Goal: Transaction & Acquisition: Purchase product/service

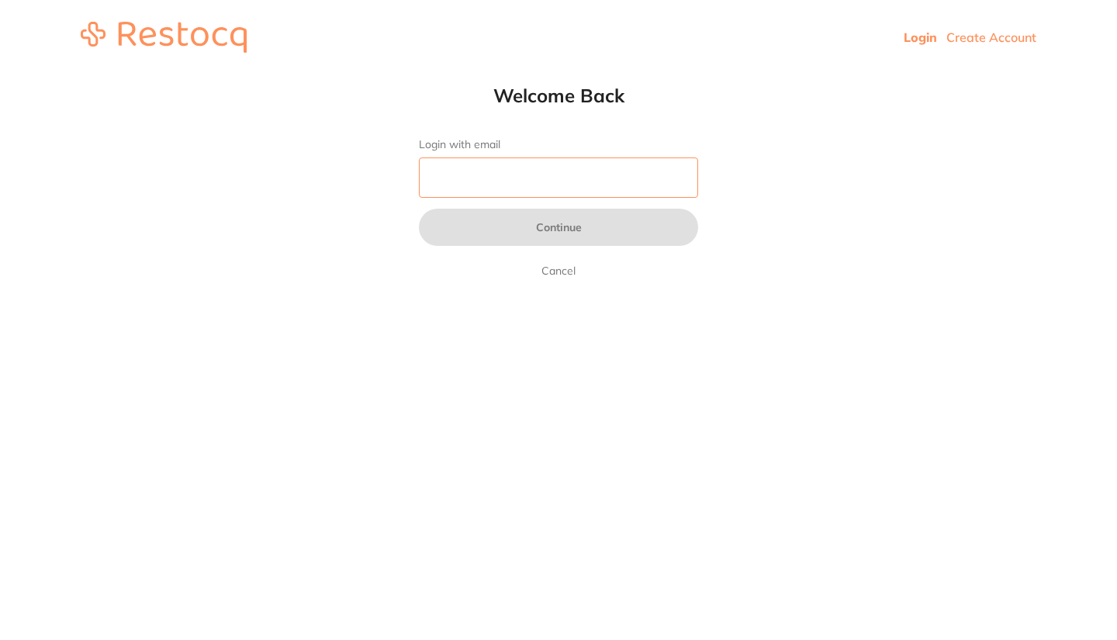
click at [455, 182] on input "Login with email" at bounding box center [558, 177] width 279 height 40
type input "[EMAIL_ADDRESS][DOMAIN_NAME]"
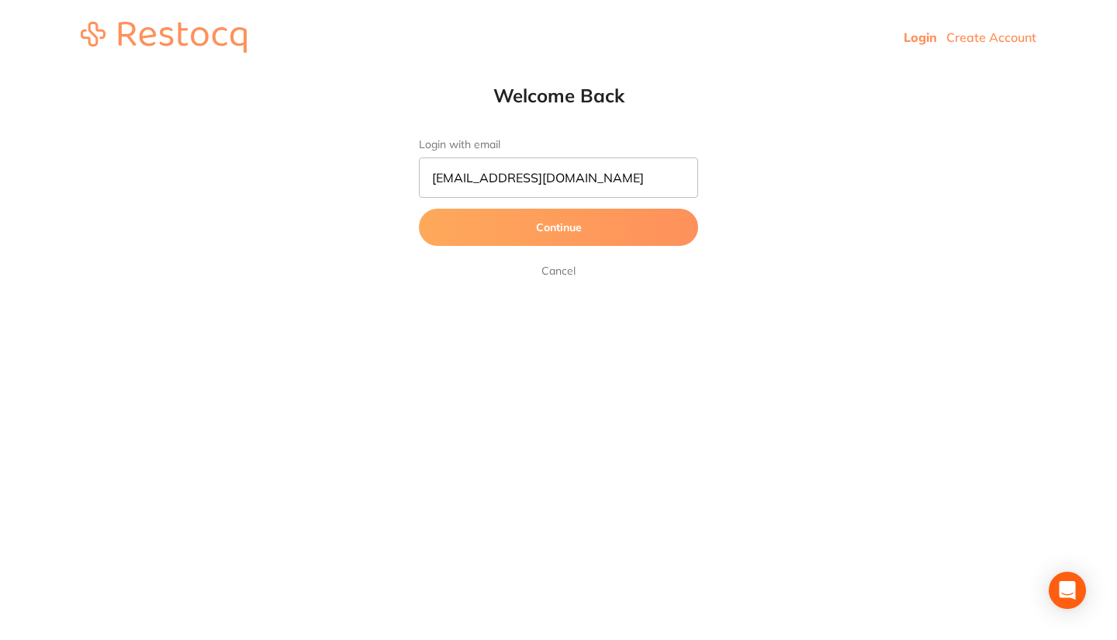
click at [669, 233] on button "Continue" at bounding box center [558, 227] width 279 height 37
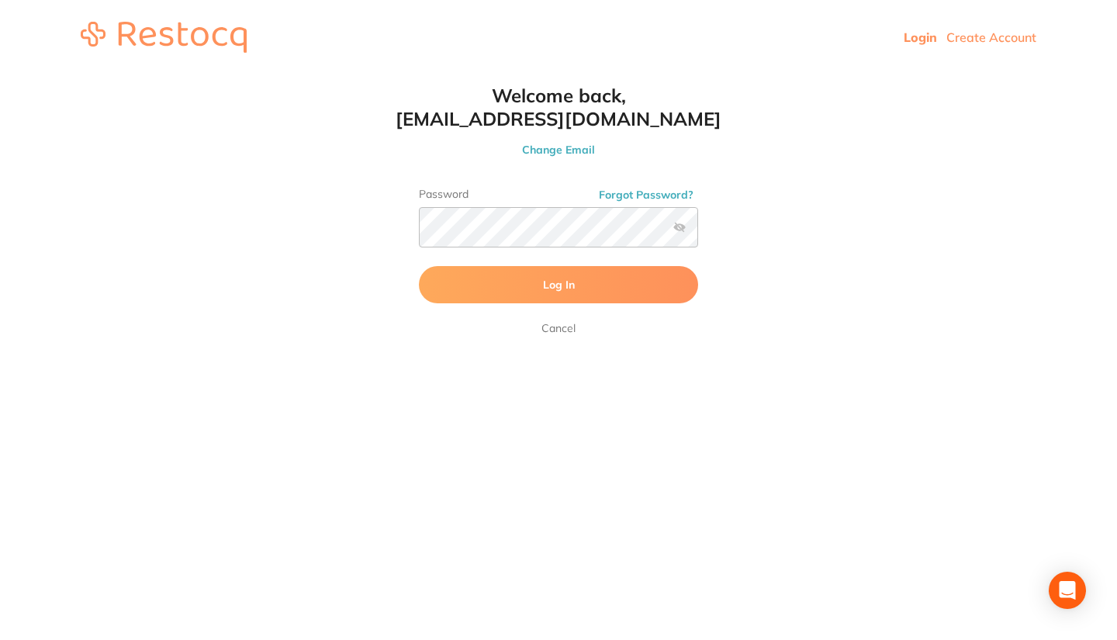
click at [641, 288] on button "Log In" at bounding box center [558, 284] width 279 height 37
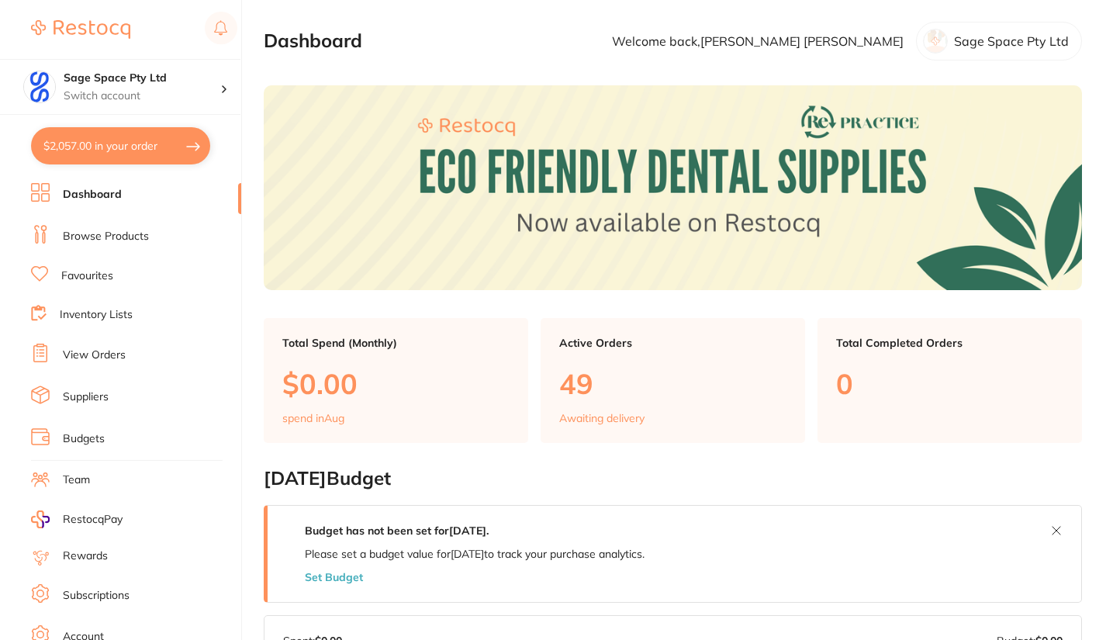
type input "1"
click at [135, 146] on button "$2,057.00 in your order" at bounding box center [120, 145] width 179 height 37
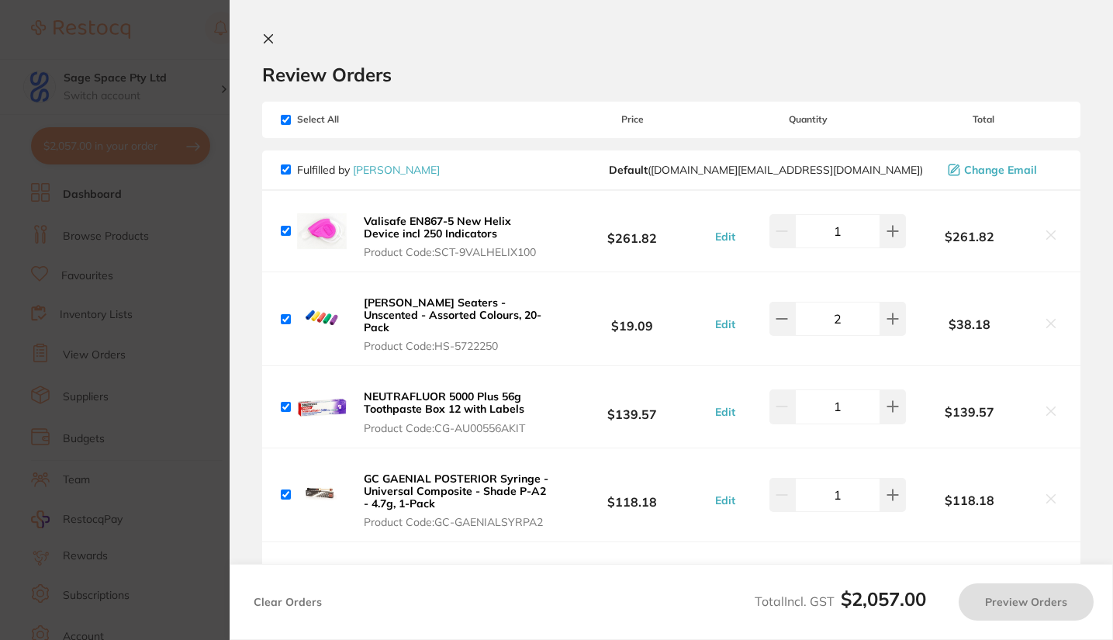
checkbox input "true"
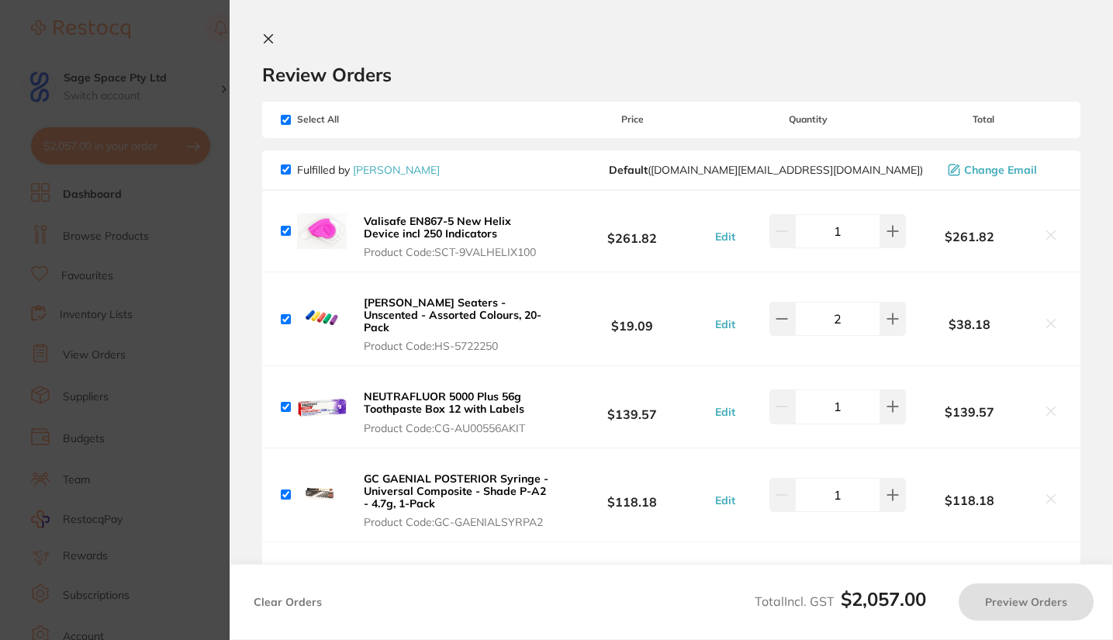
checkbox input "true"
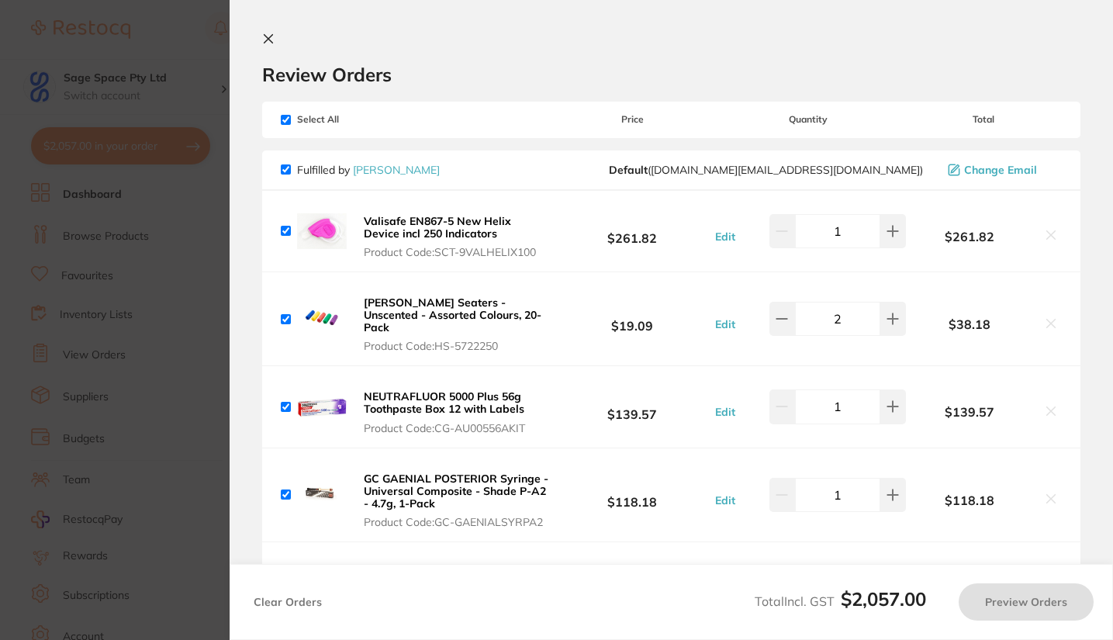
checkbox input "true"
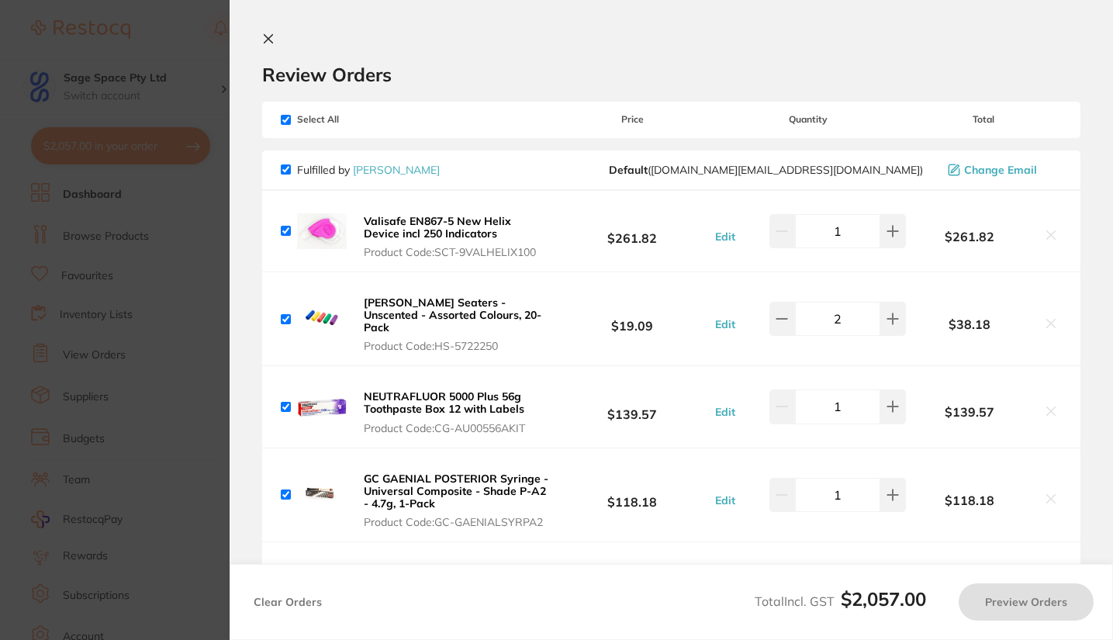
checkbox input "true"
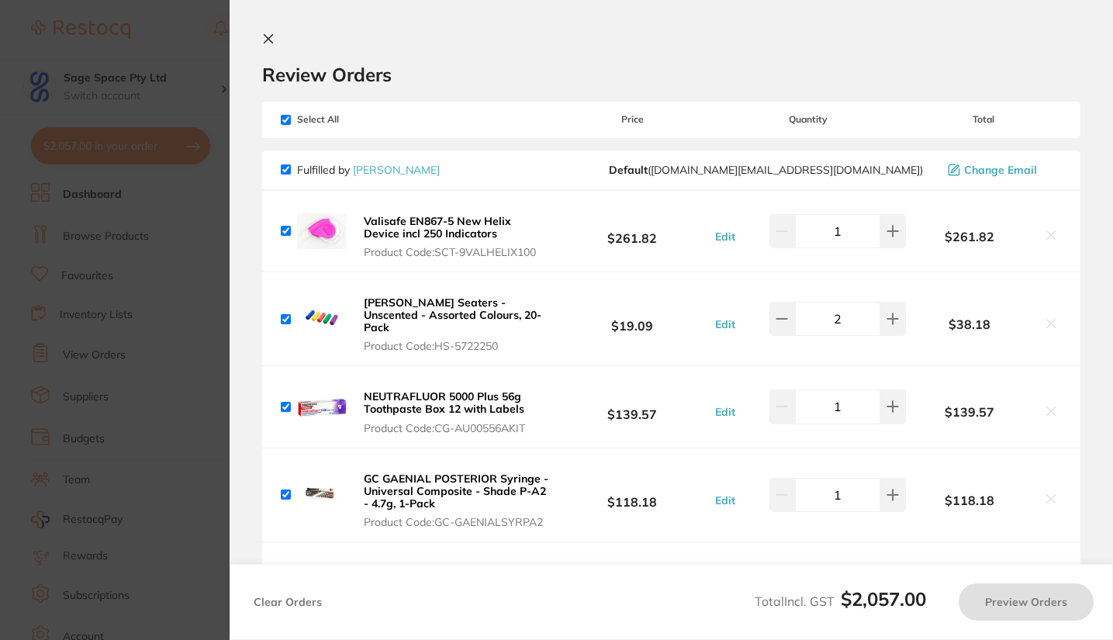
checkbox input "true"
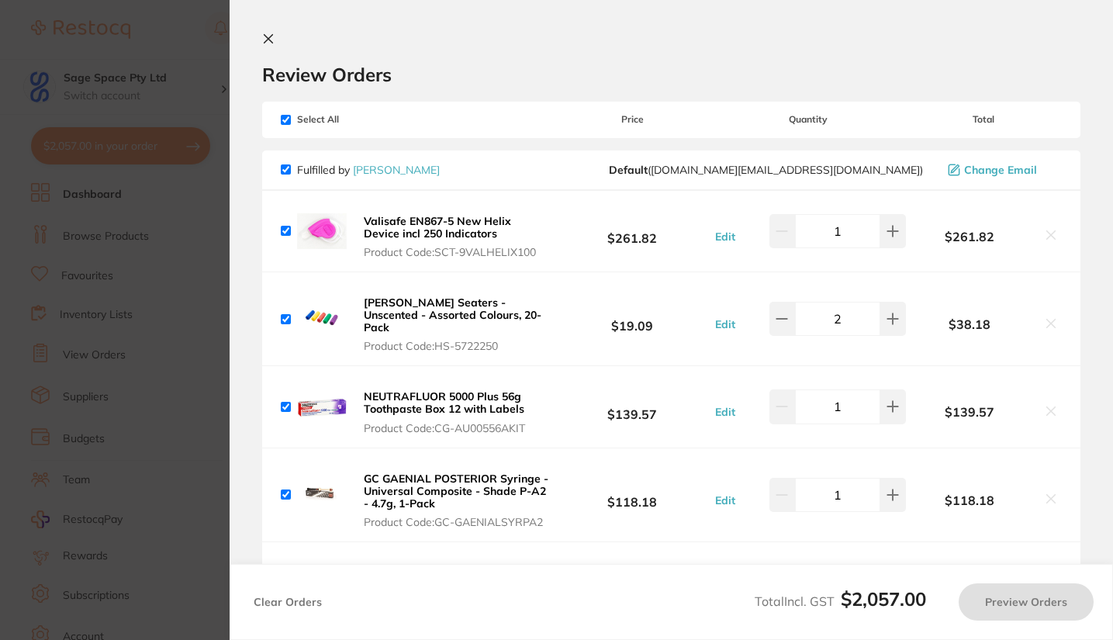
checkbox input "true"
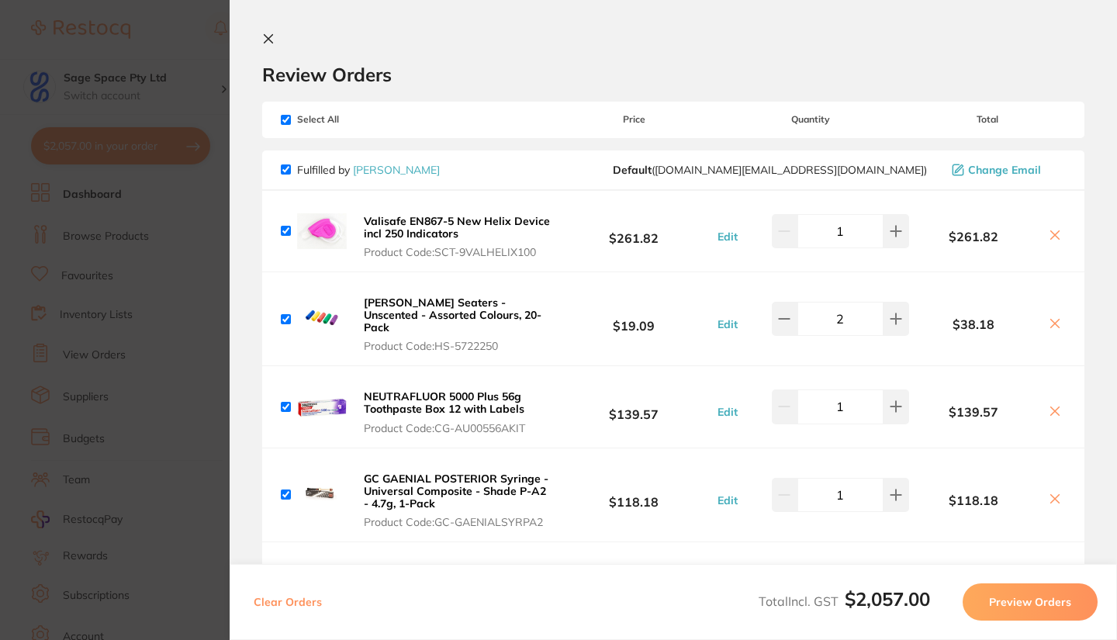
click at [268, 39] on icon at bounding box center [268, 39] width 9 height 9
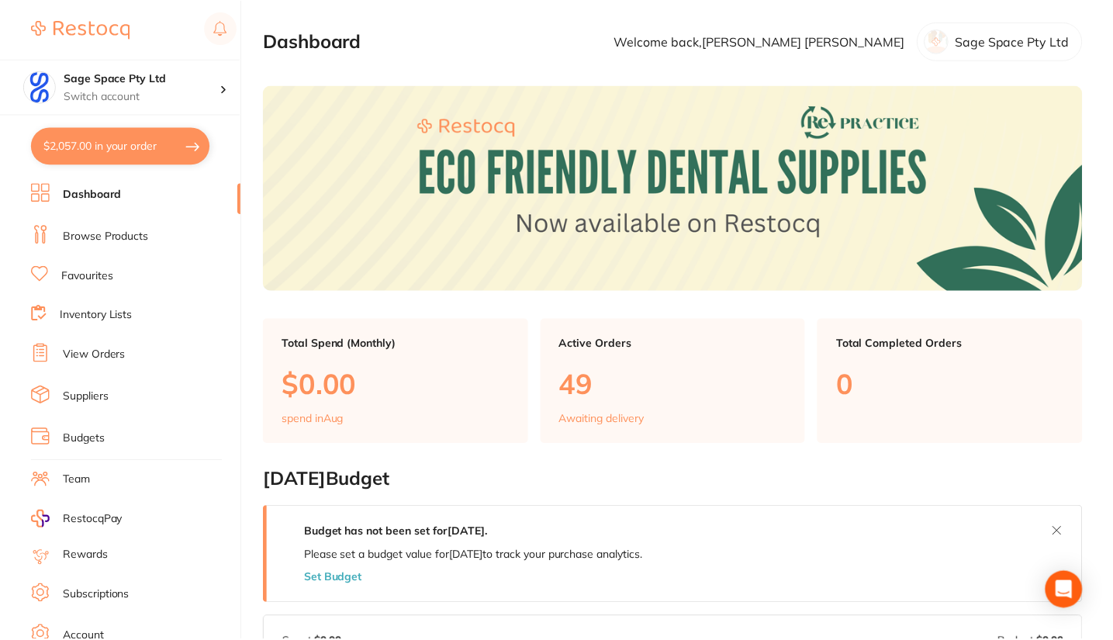
scroll to position [790, 0]
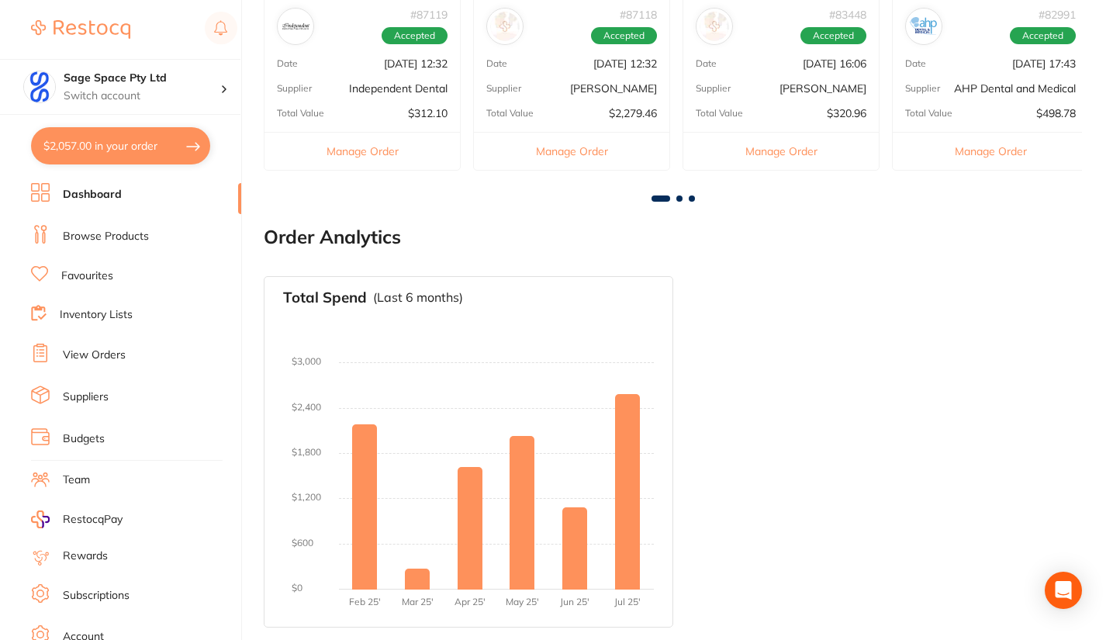
click at [109, 277] on link "Favourites" at bounding box center [87, 276] width 52 height 16
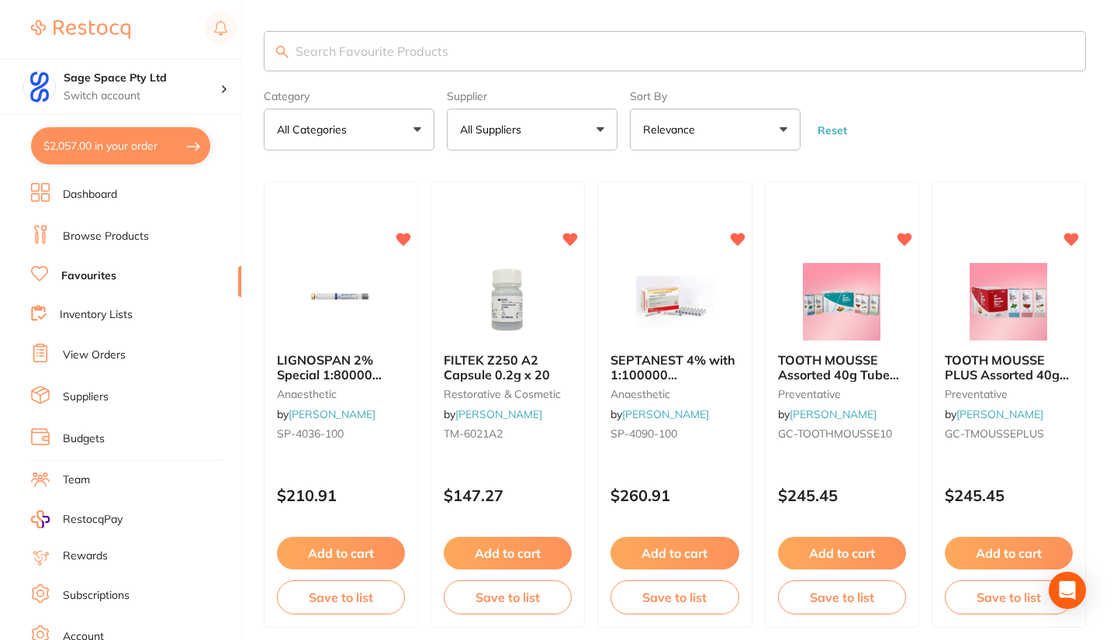
click at [558, 128] on button "All Suppliers" at bounding box center [532, 130] width 171 height 42
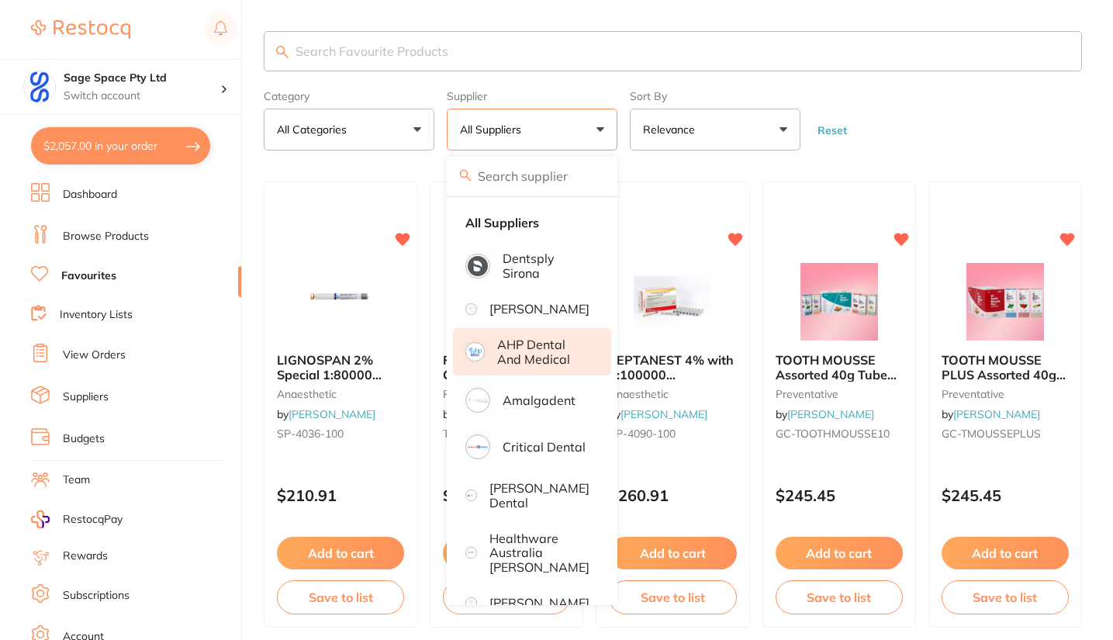
click at [530, 366] on p "AHP Dental and Medical" at bounding box center [543, 351] width 92 height 29
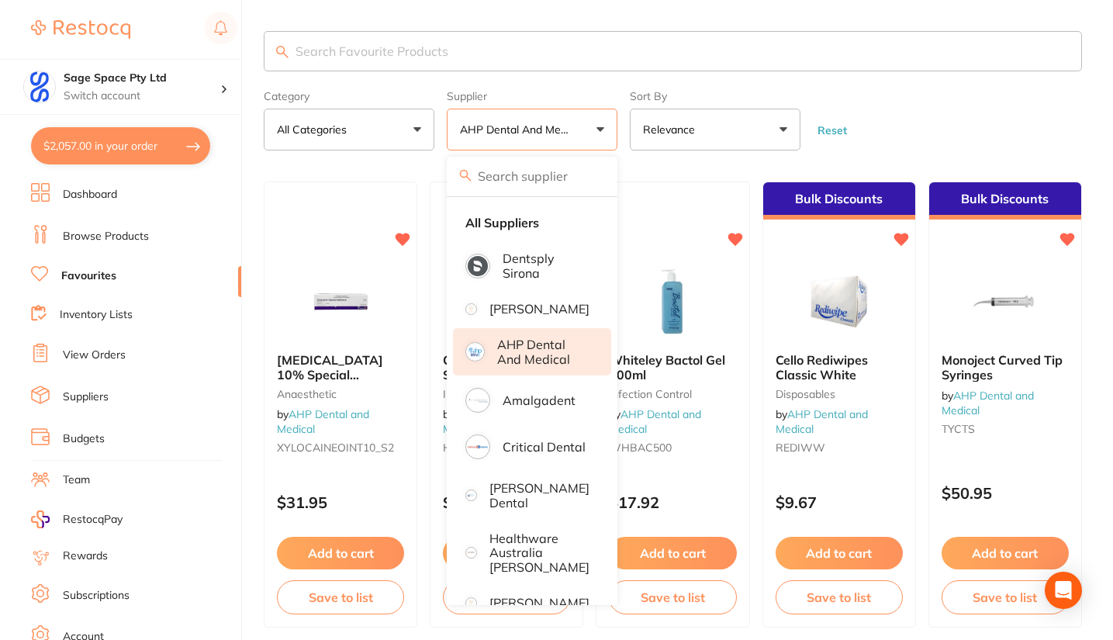
click at [914, 132] on form "Category All Categories All Categories anaesthetic articulating burs disposable…" at bounding box center [673, 117] width 818 height 67
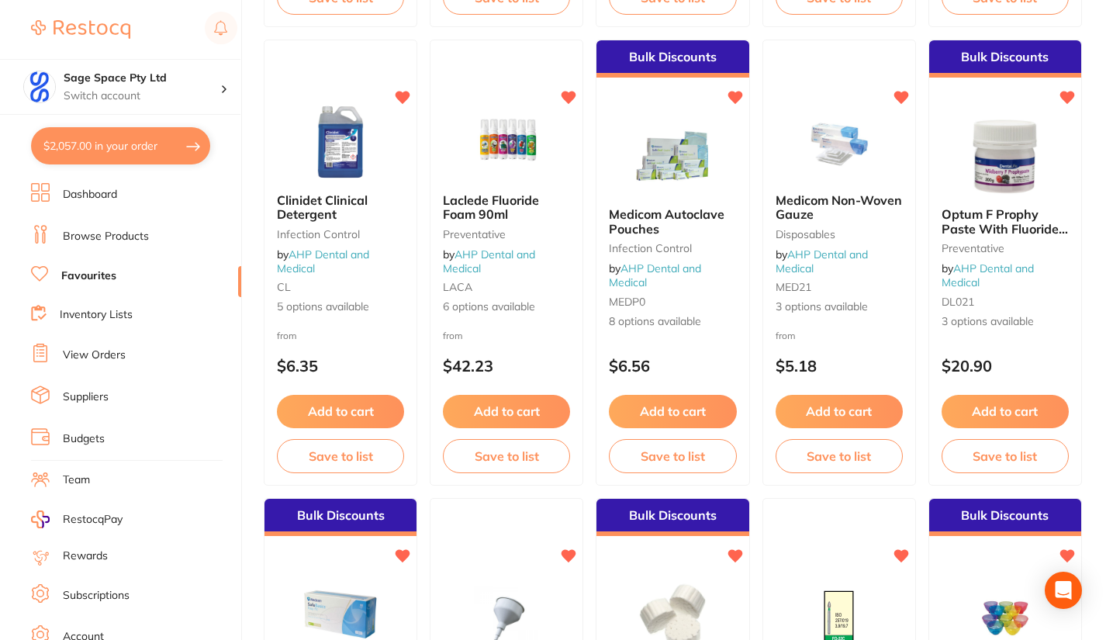
scroll to position [3706, 0]
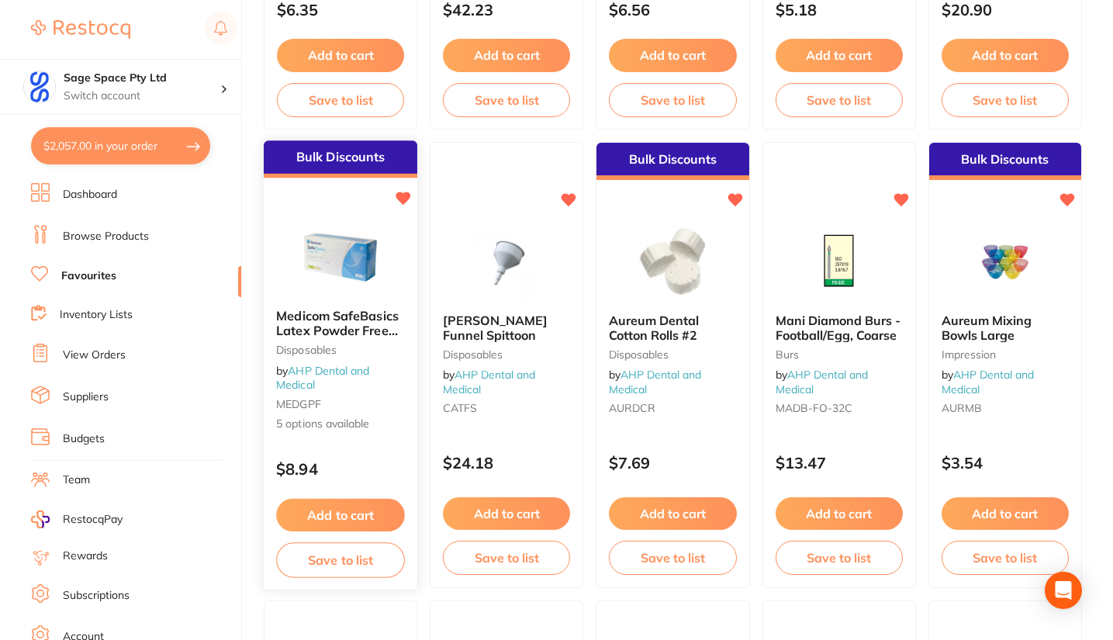
click at [333, 263] on img at bounding box center [340, 257] width 102 height 78
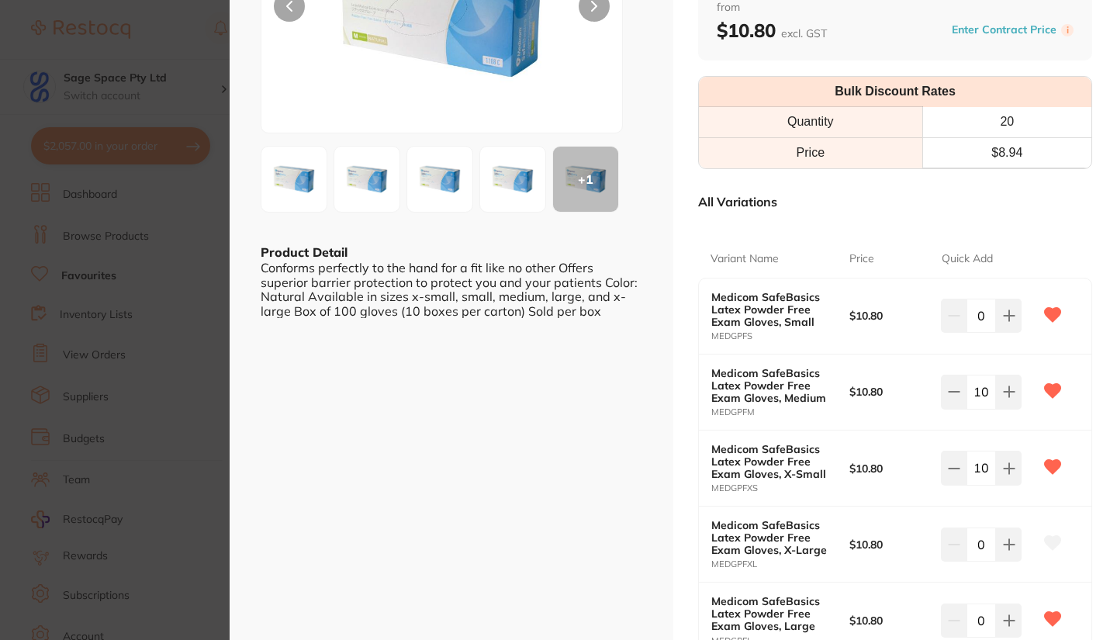
scroll to position [212, 0]
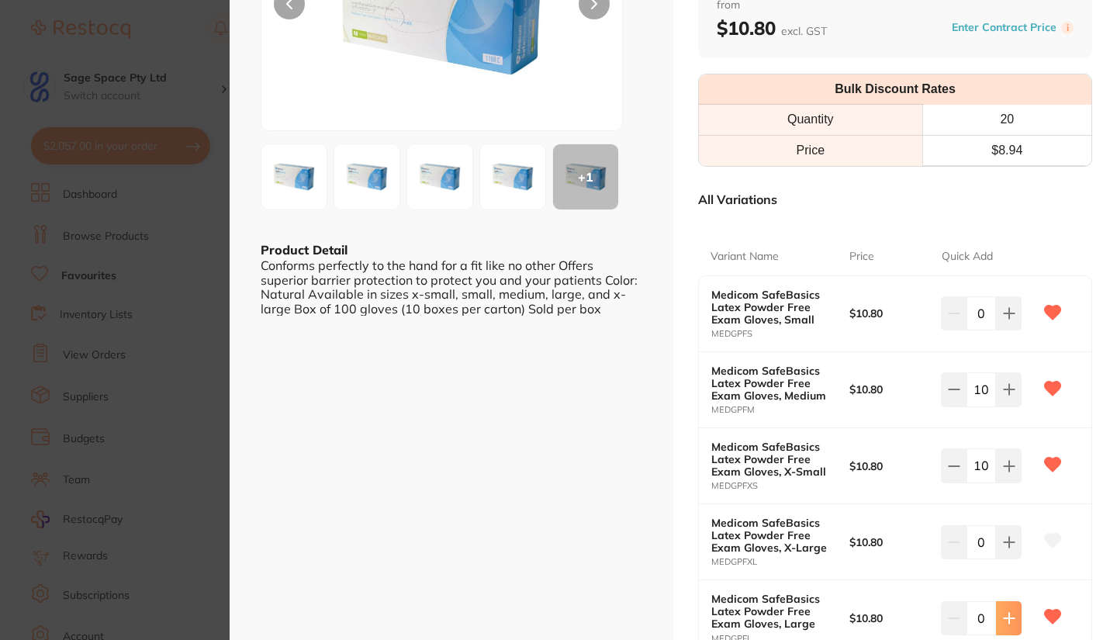
click at [1007, 320] on icon at bounding box center [1009, 313] width 12 height 12
type input "3"
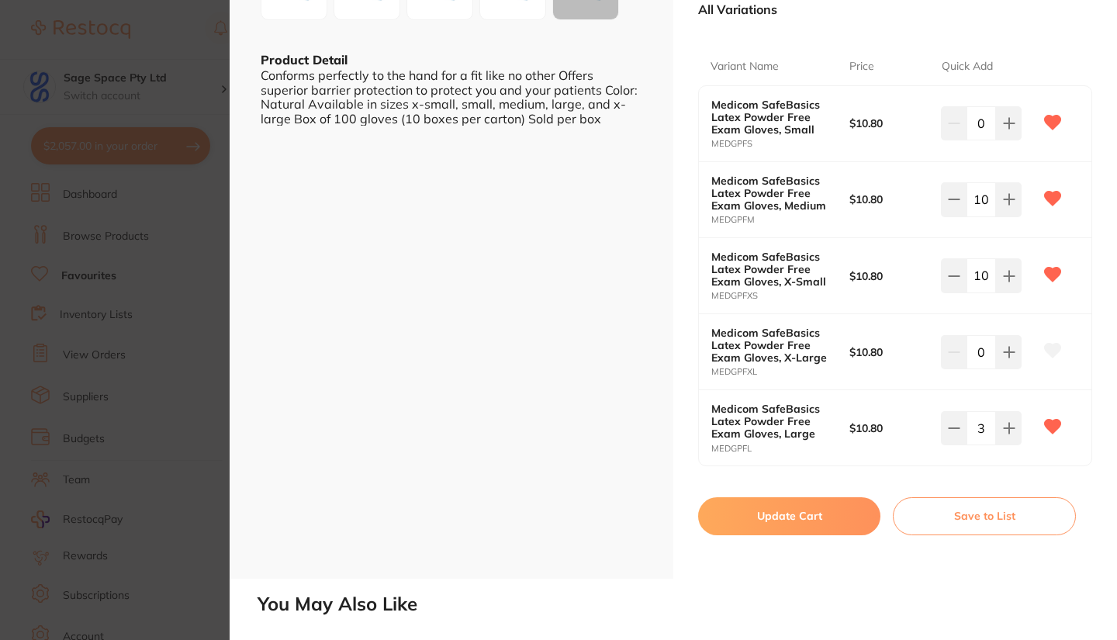
scroll to position [406, 0]
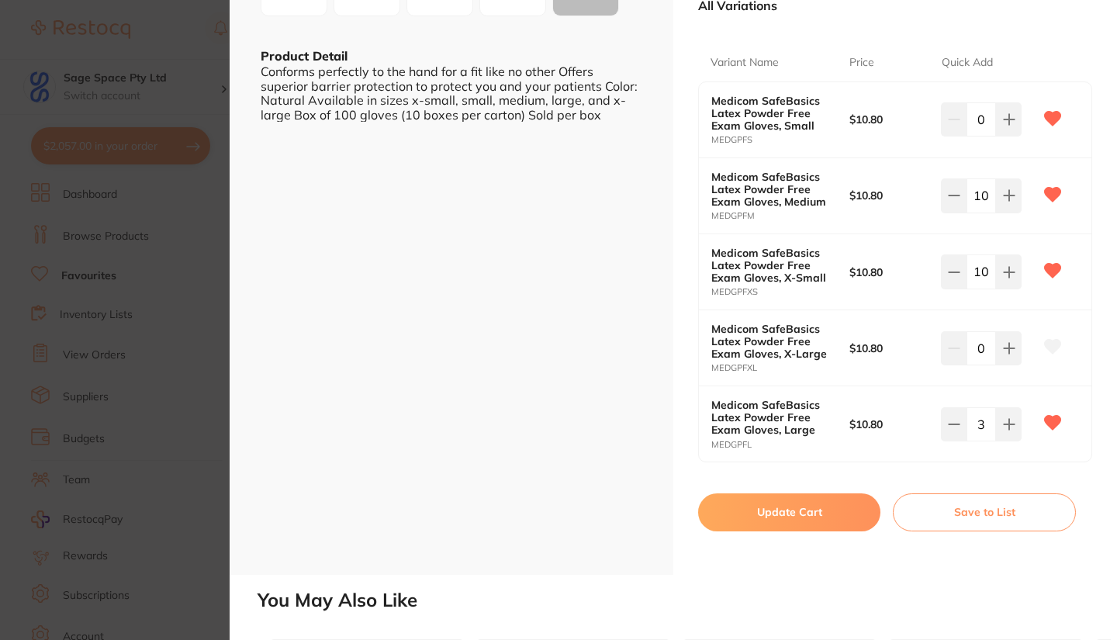
click at [766, 513] on button "Update Cart" at bounding box center [789, 511] width 182 height 37
checkbox input "false"
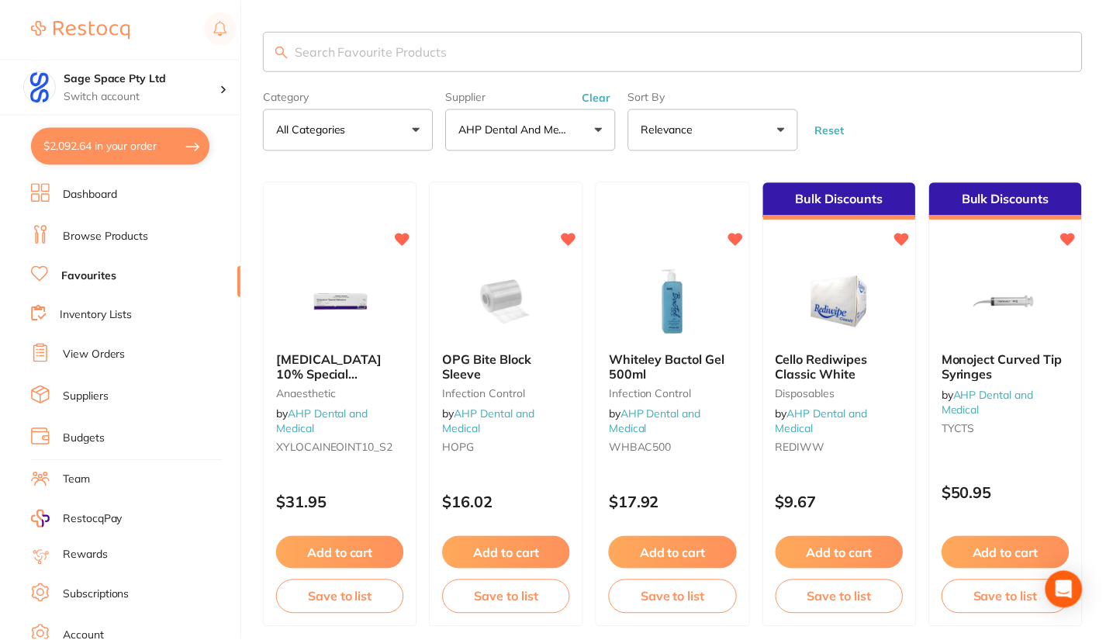
scroll to position [3706, 0]
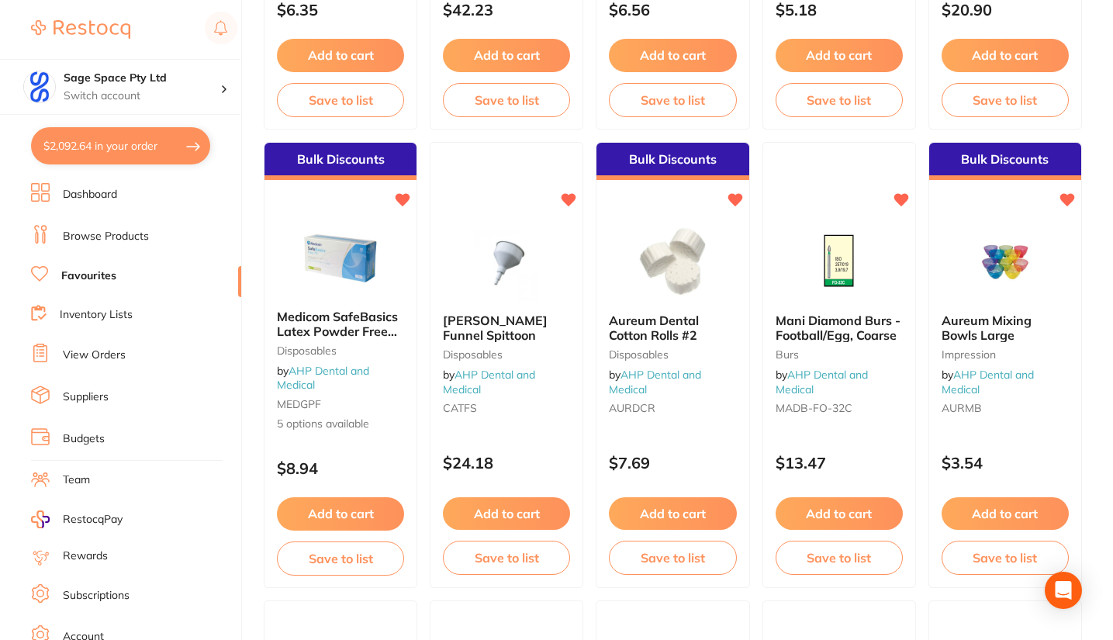
click at [144, 148] on button "$2,092.64 in your order" at bounding box center [120, 145] width 179 height 37
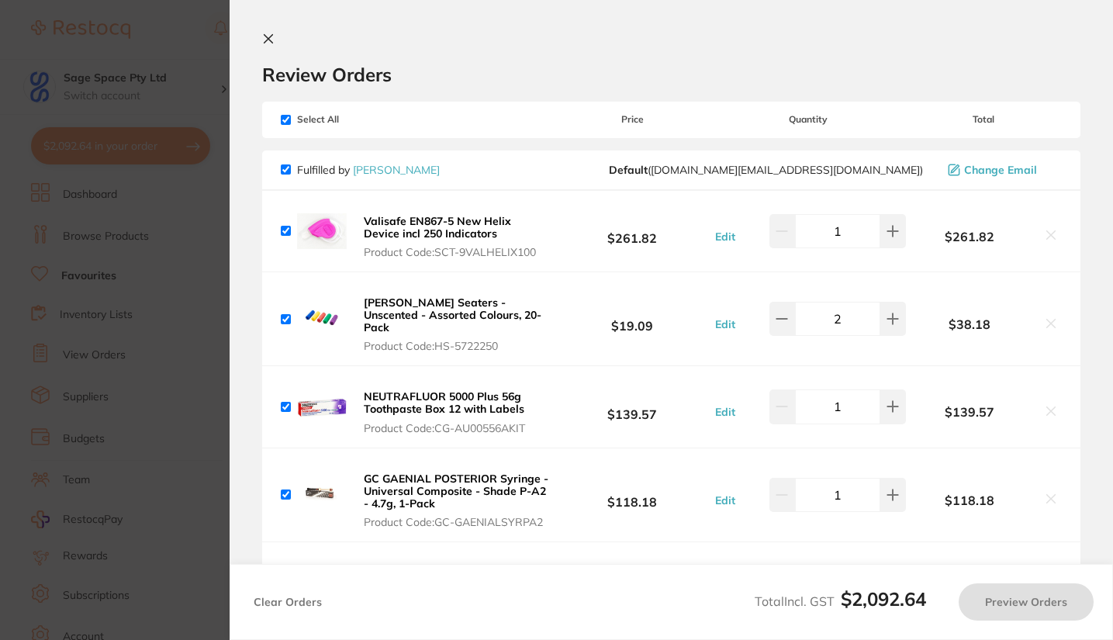
checkbox input "true"
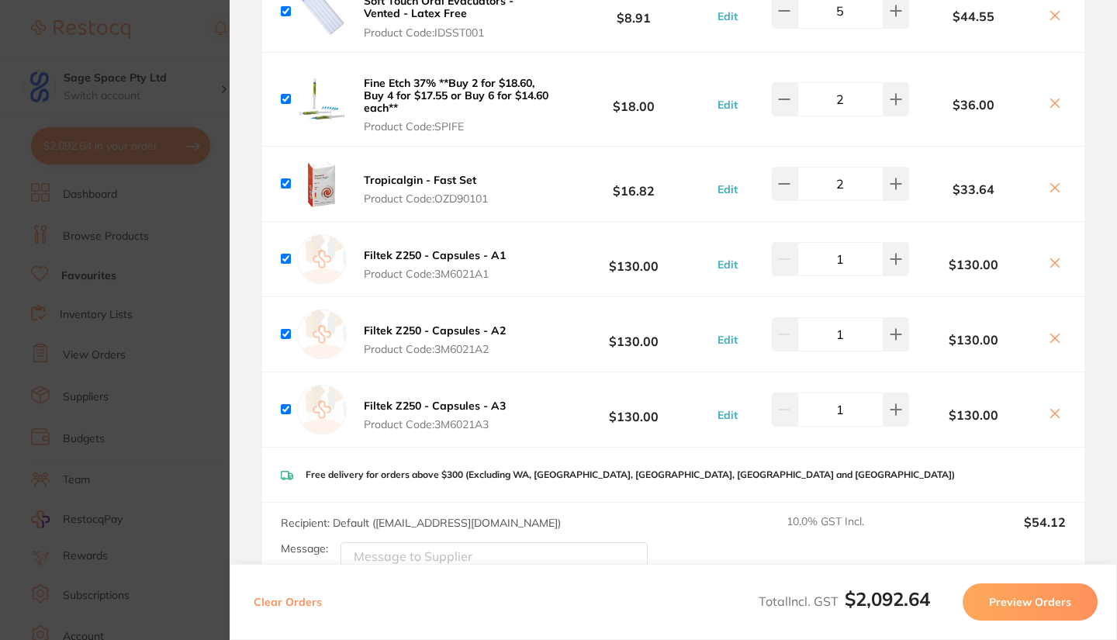
scroll to position [880, 0]
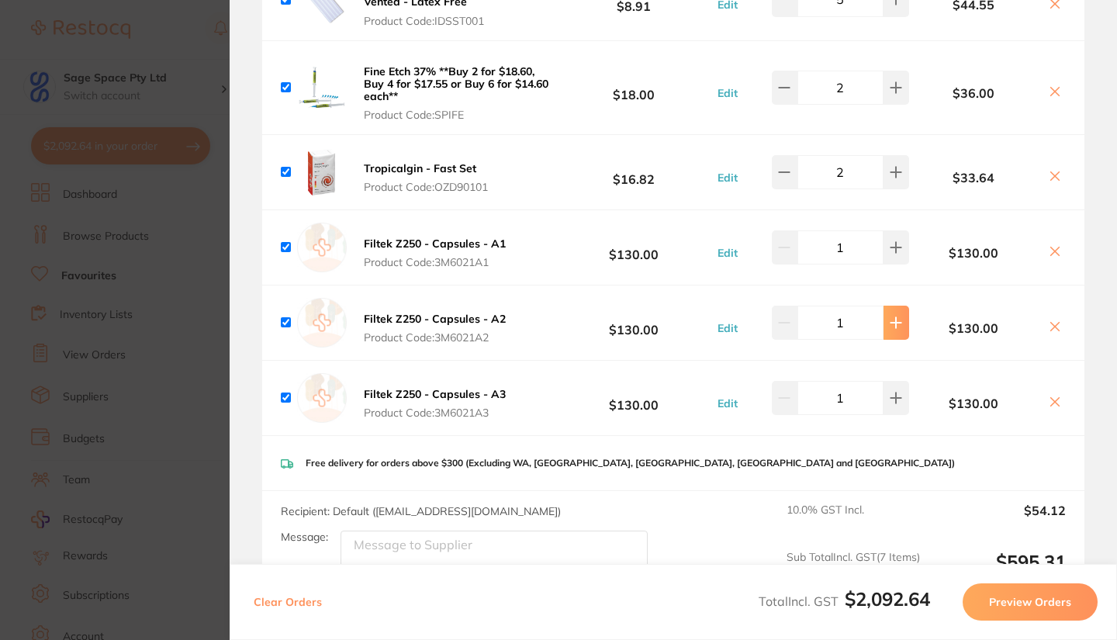
type input "3"
click at [1051, 400] on icon at bounding box center [1055, 402] width 9 height 9
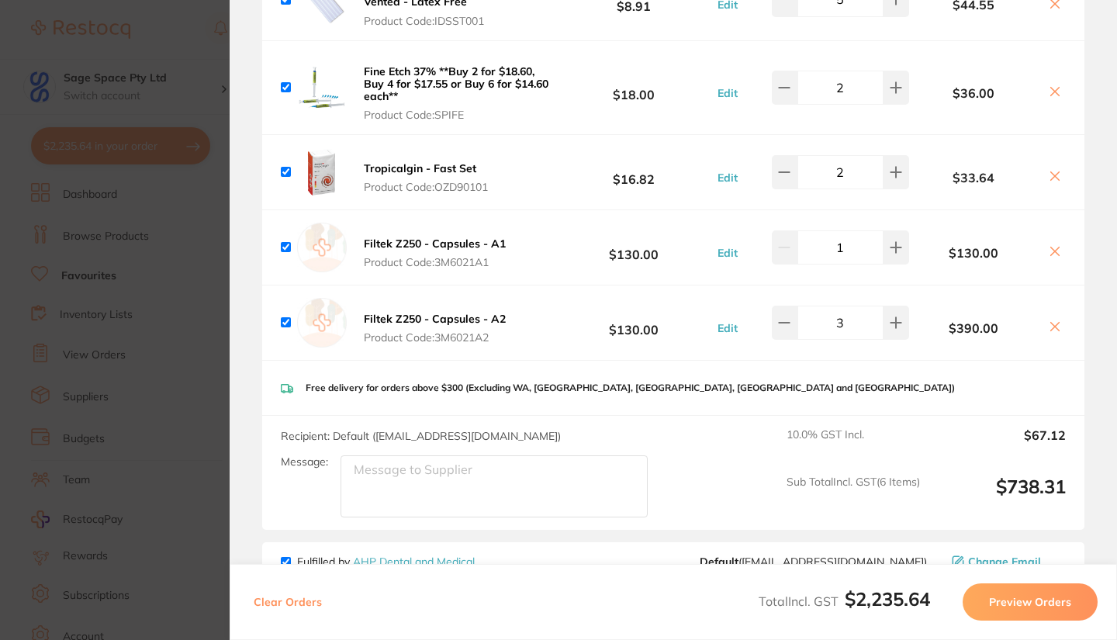
checkbox input "true"
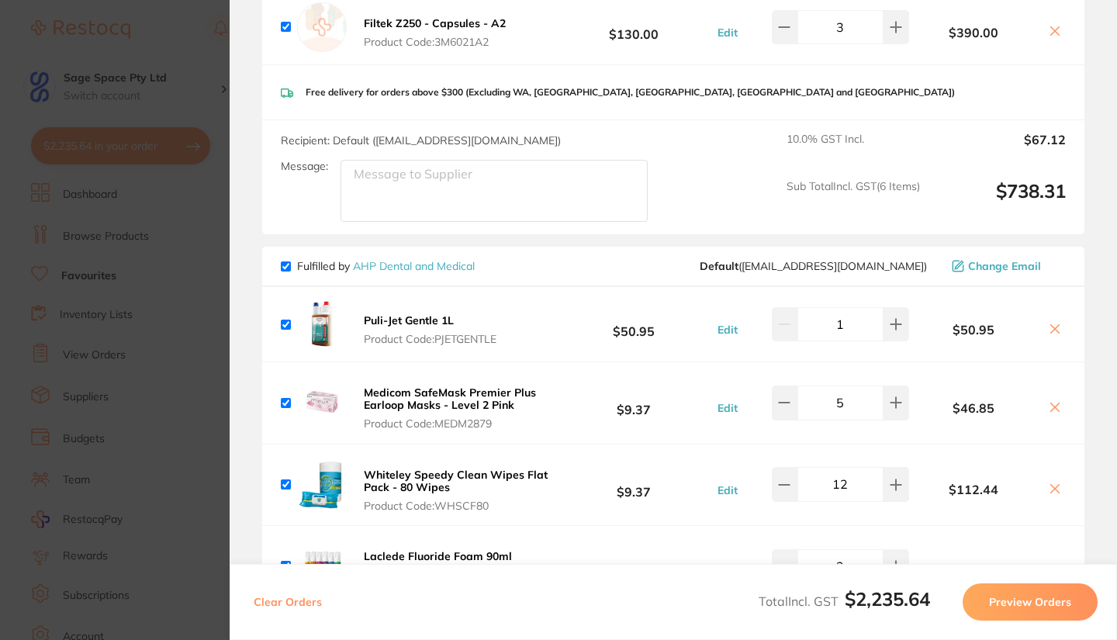
scroll to position [1202, 0]
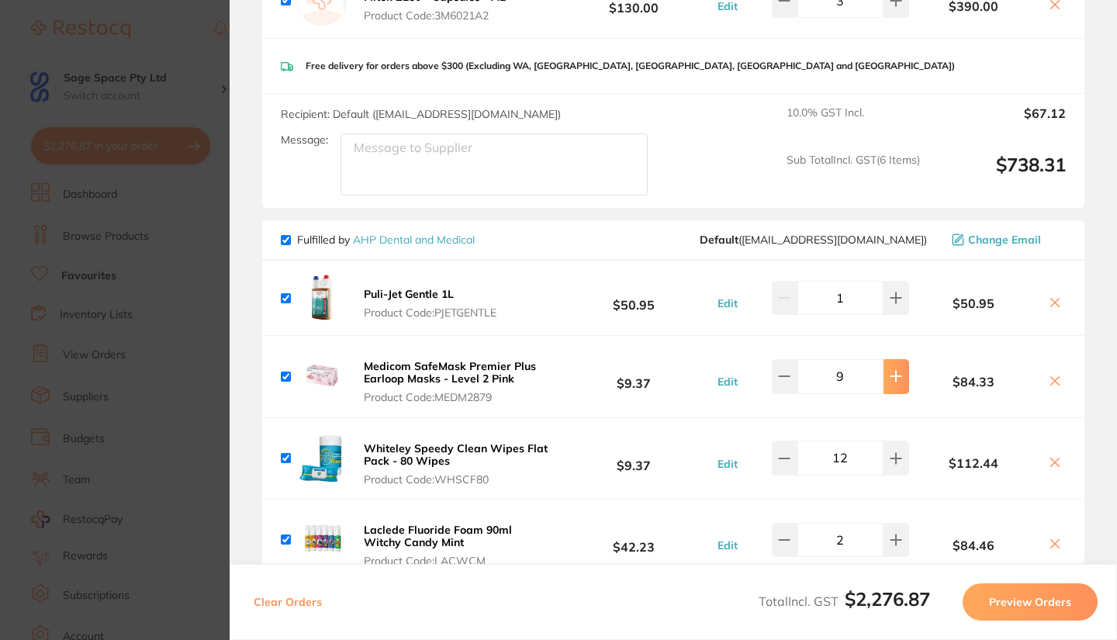
type input "10"
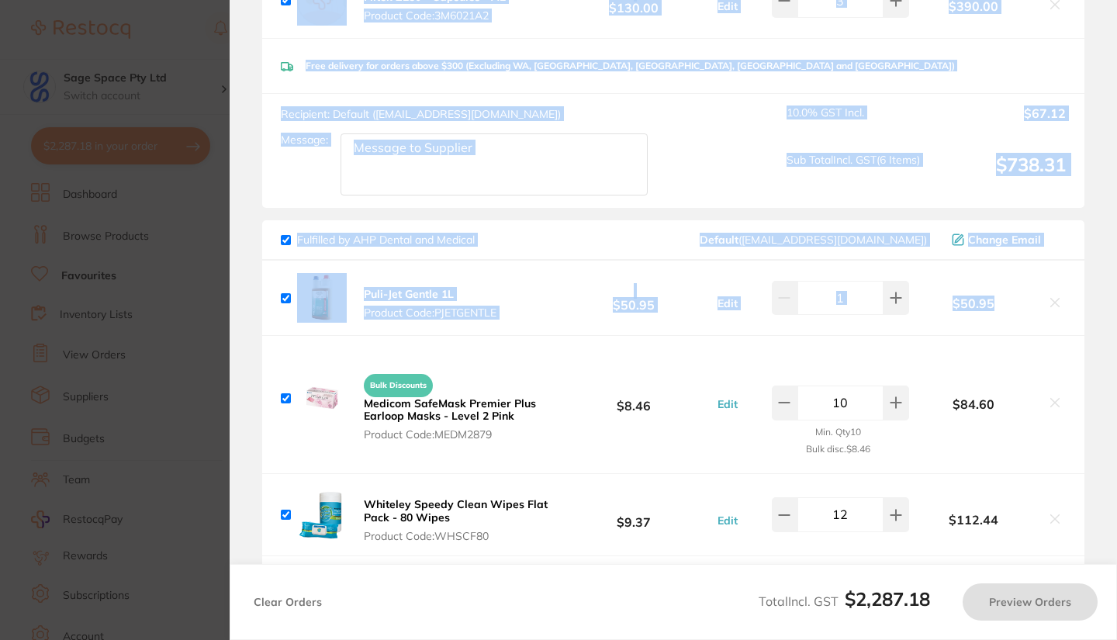
drag, startPoint x: 1111, startPoint y: 322, endPoint x: 1118, endPoint y: 351, distance: 29.7
click at [1116, 351] on html "$2,287.18 Sage Space Pty Ltd Switch account Sage Space Pty Ltd $2,287.18 in you…" at bounding box center [558, 320] width 1117 height 640
click at [1090, 326] on section "Review Orders Your orders are being processed and we will notify you once we ha…" at bounding box center [673, 320] width 887 height 640
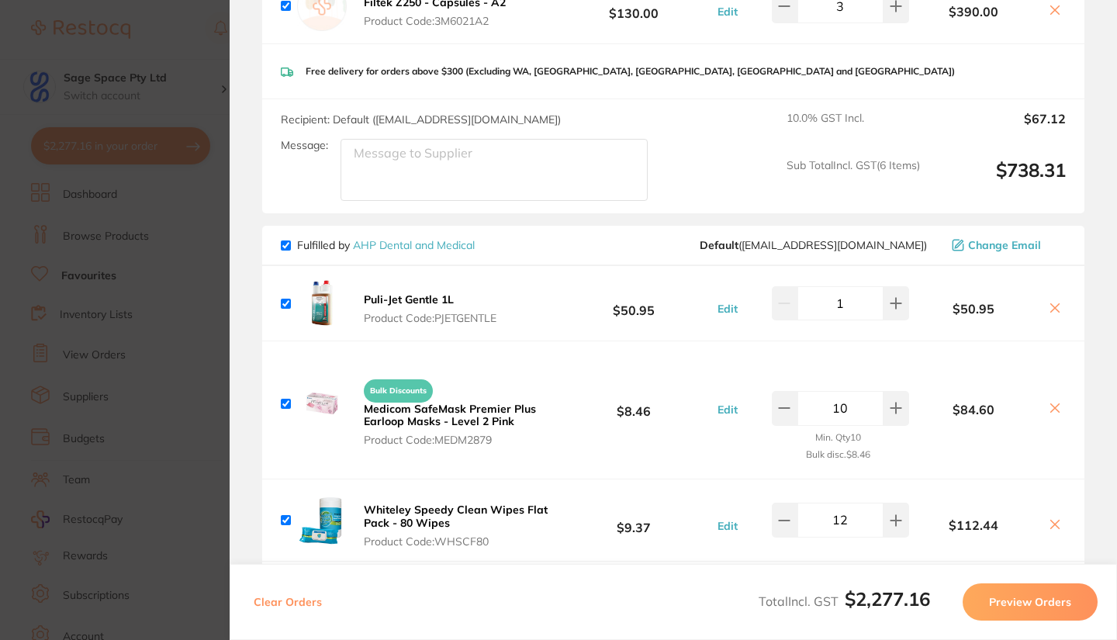
scroll to position [1293, 0]
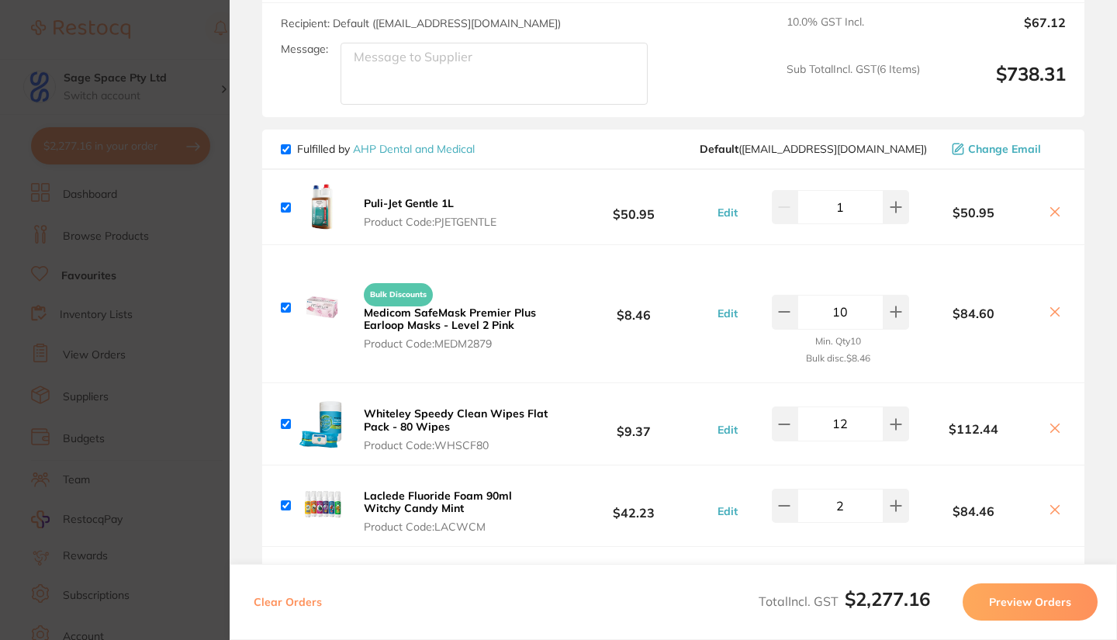
click at [206, 177] on section "Update RRP Set your pre negotiated price for this item. Item Agreed RRP (excl. …" at bounding box center [558, 320] width 1117 height 640
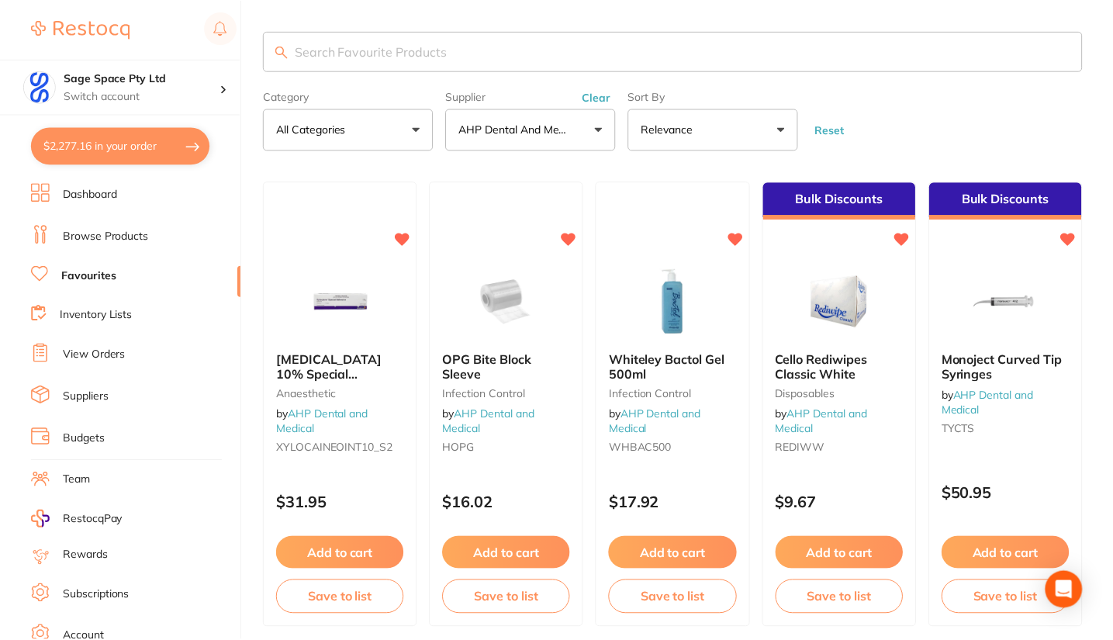
scroll to position [3706, 0]
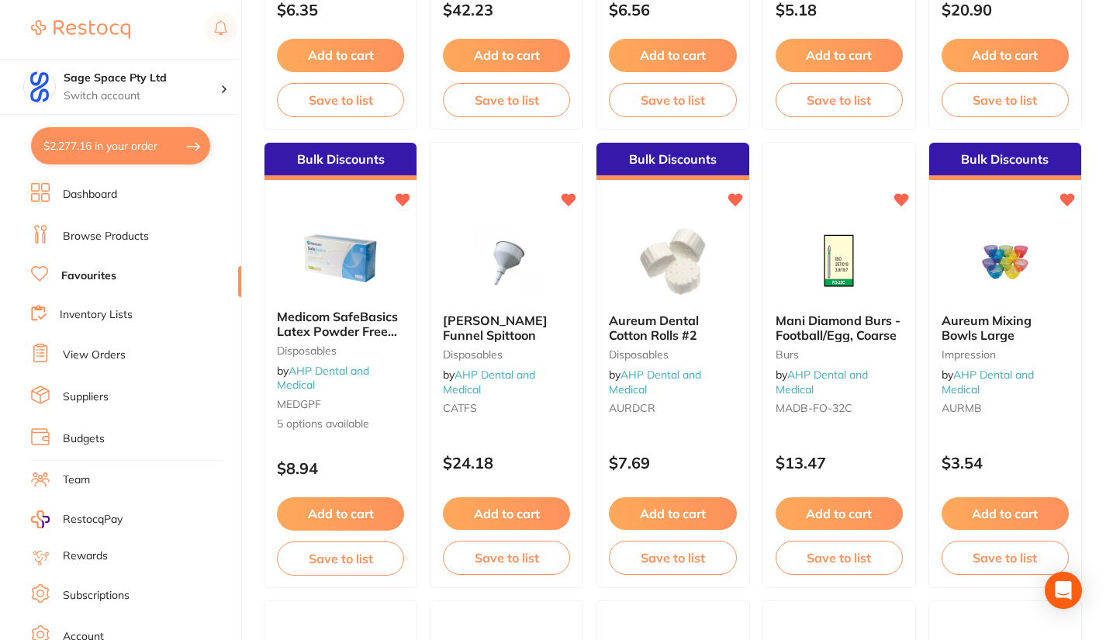
click at [116, 233] on link "Browse Products" at bounding box center [106, 237] width 86 height 16
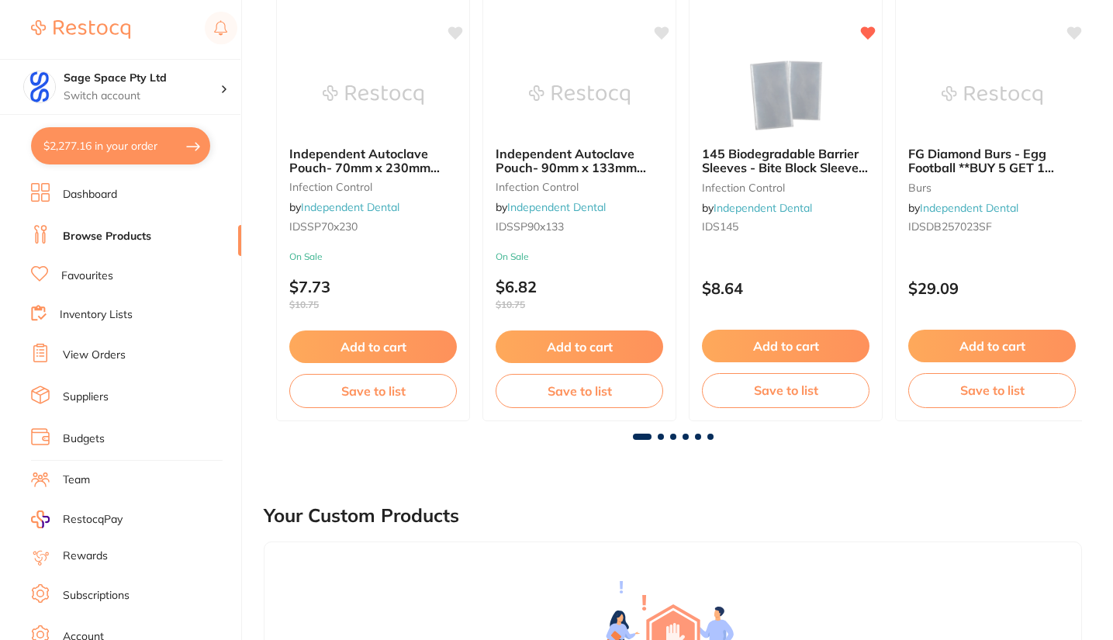
scroll to position [268, 0]
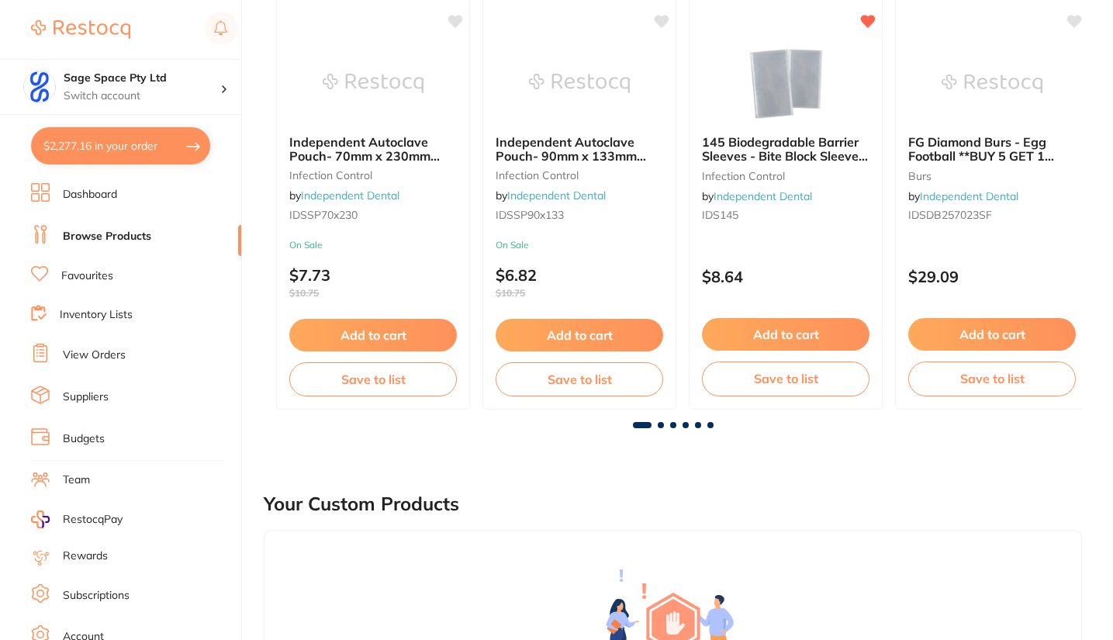
click at [107, 347] on link "View Orders" at bounding box center [94, 355] width 63 height 16
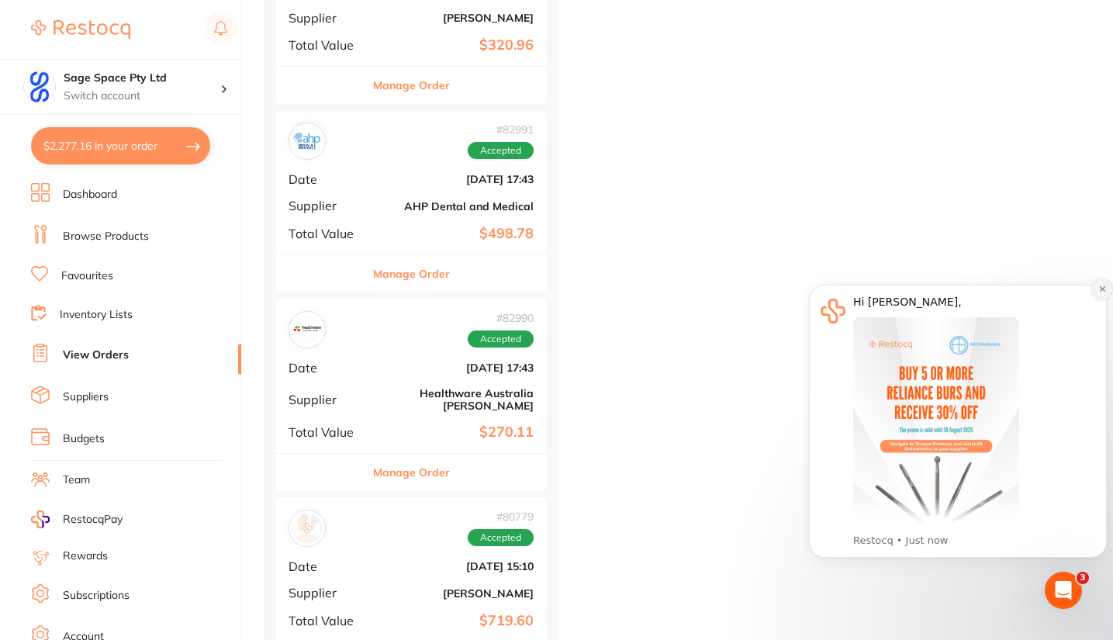
click at [1103, 292] on icon "Dismiss notification" at bounding box center [1102, 289] width 9 height 9
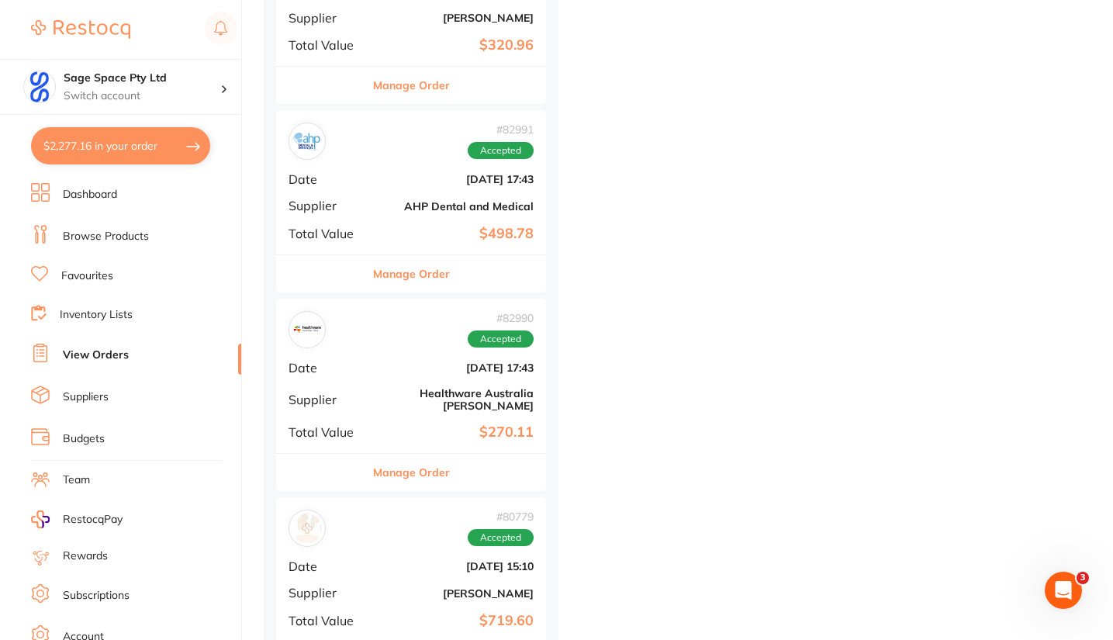
click at [104, 195] on link "Dashboard" at bounding box center [90, 195] width 54 height 16
